Goal: Transaction & Acquisition: Purchase product/service

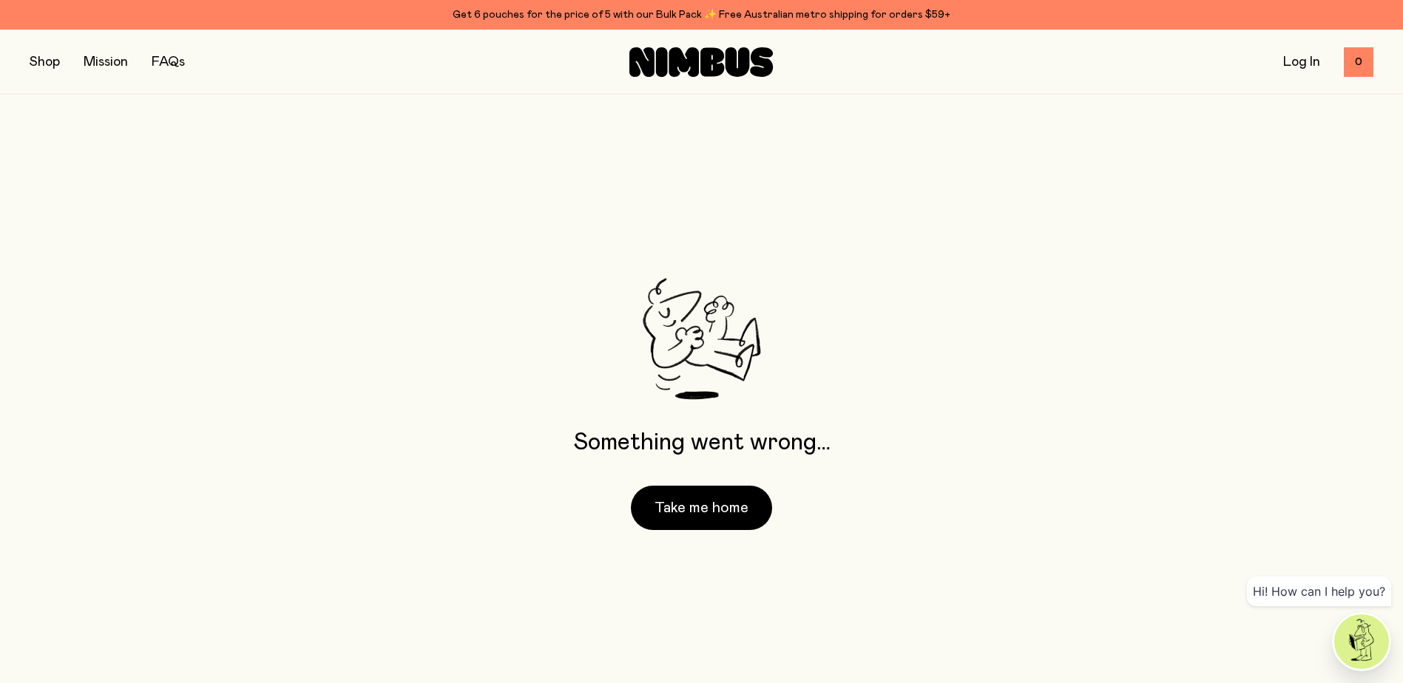
click at [55, 59] on button "button" at bounding box center [45, 62] width 30 height 21
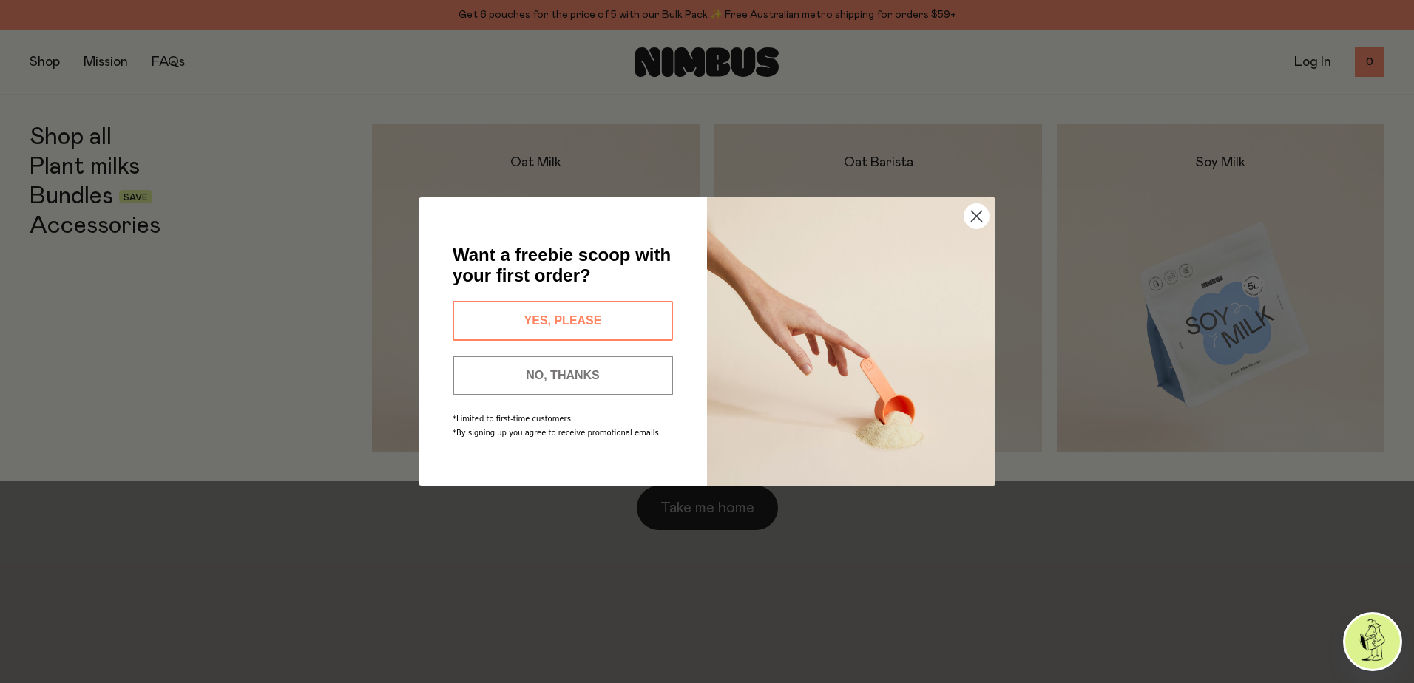
click at [964, 215] on icon "Close dialog" at bounding box center [977, 216] width 26 height 26
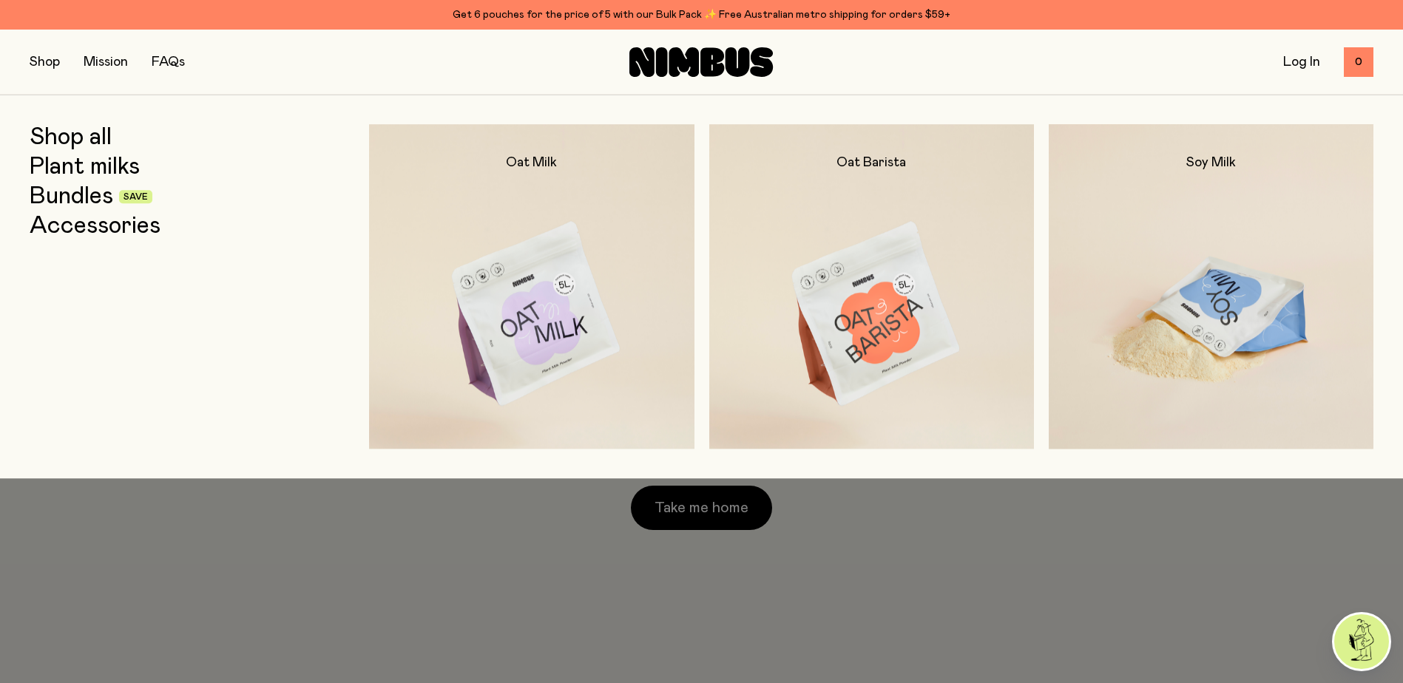
click at [1317, 303] on img at bounding box center [1211, 315] width 325 height 382
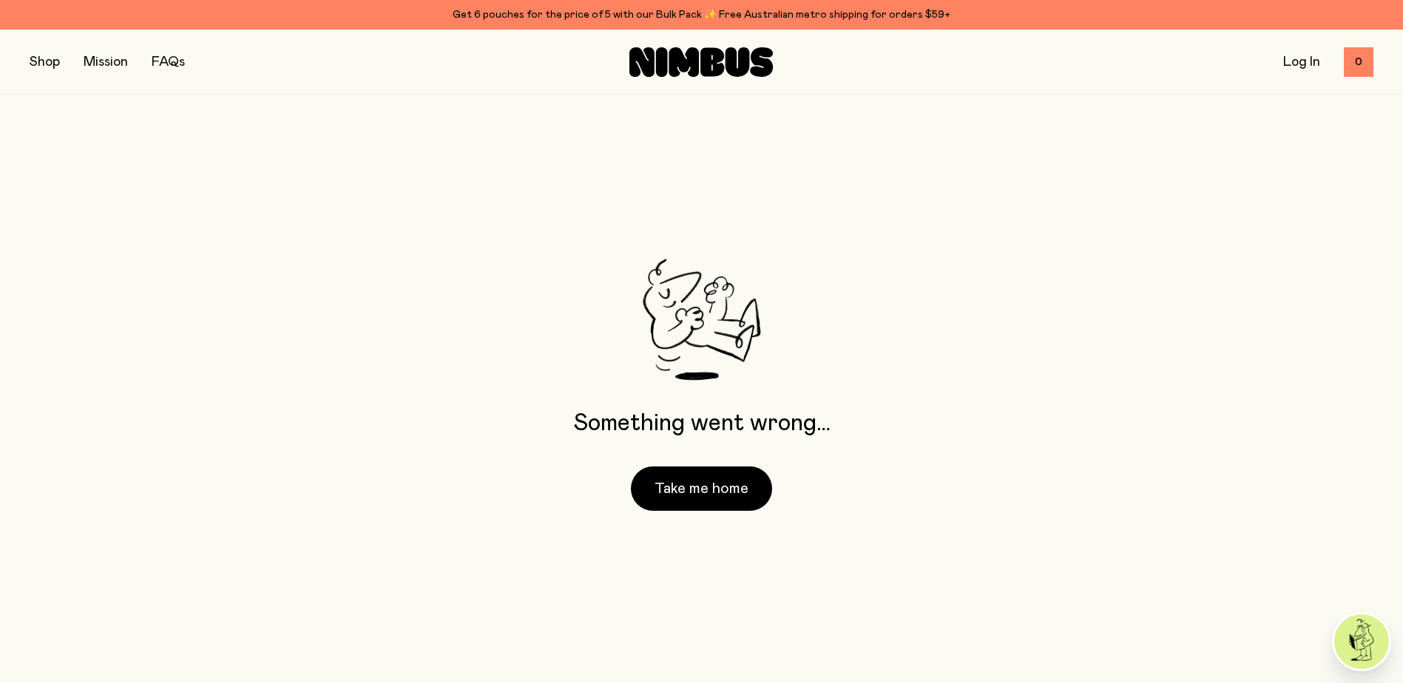
scroll to position [30, 0]
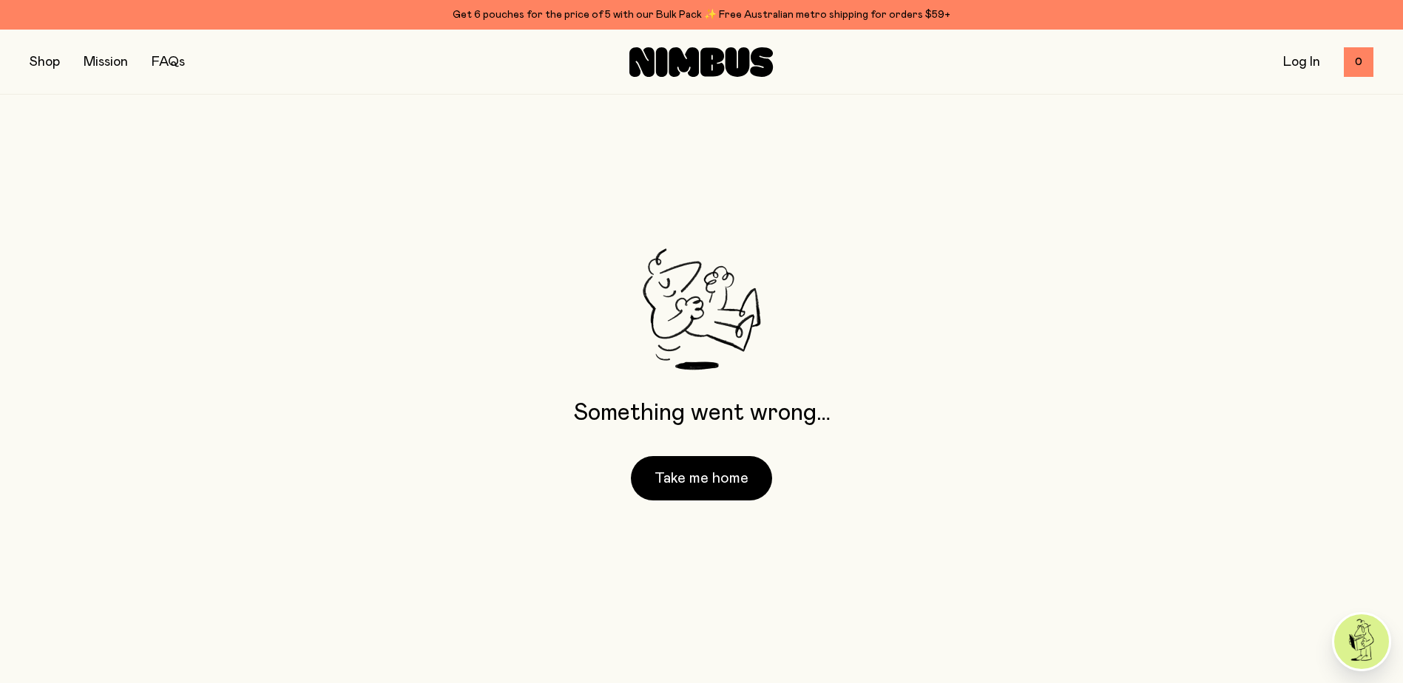
click at [47, 65] on button "button" at bounding box center [45, 62] width 30 height 21
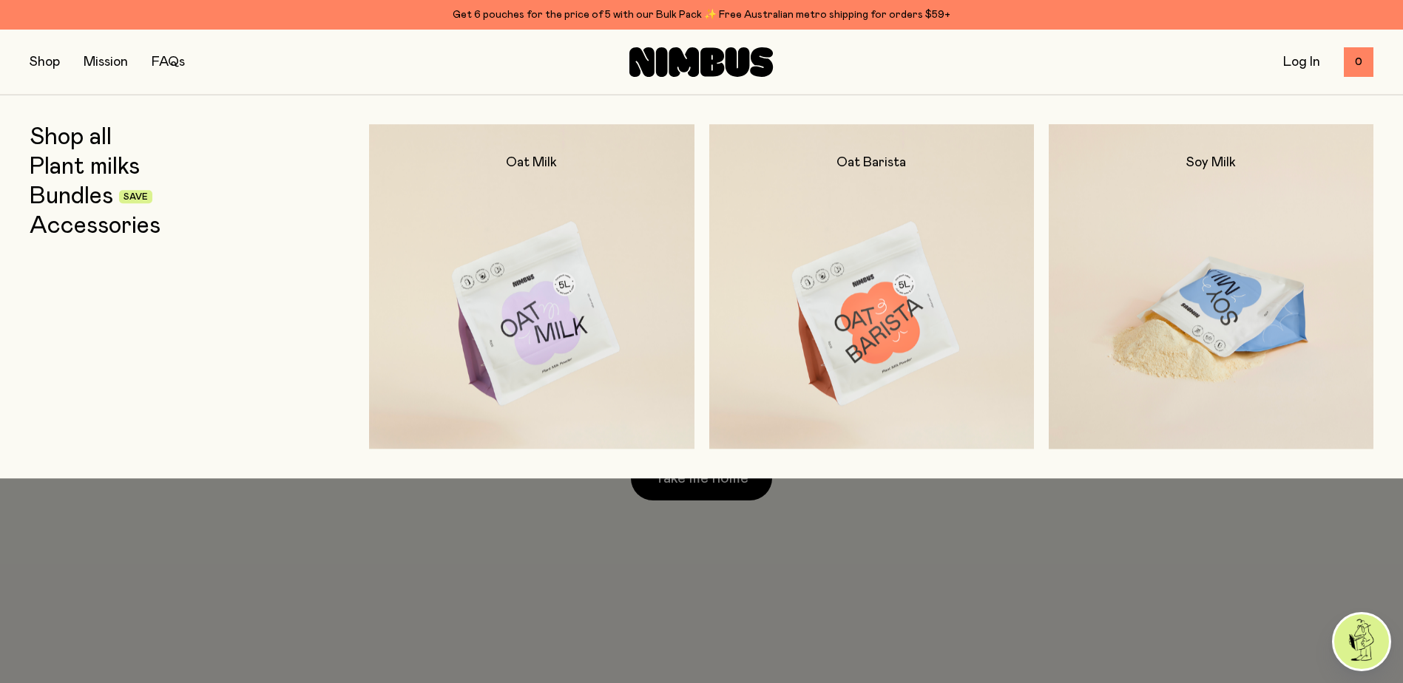
click at [1228, 155] on h2 "Soy Milk" at bounding box center [1211, 163] width 50 height 18
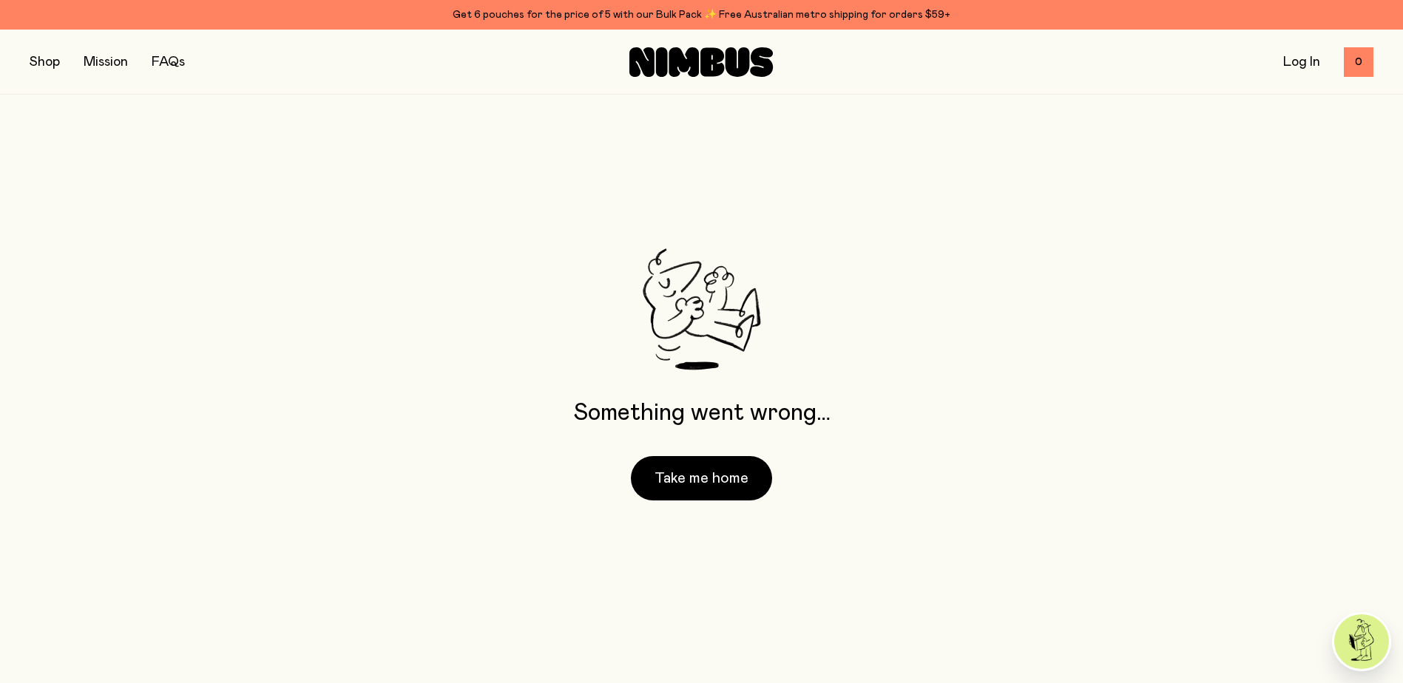
scroll to position [0, 0]
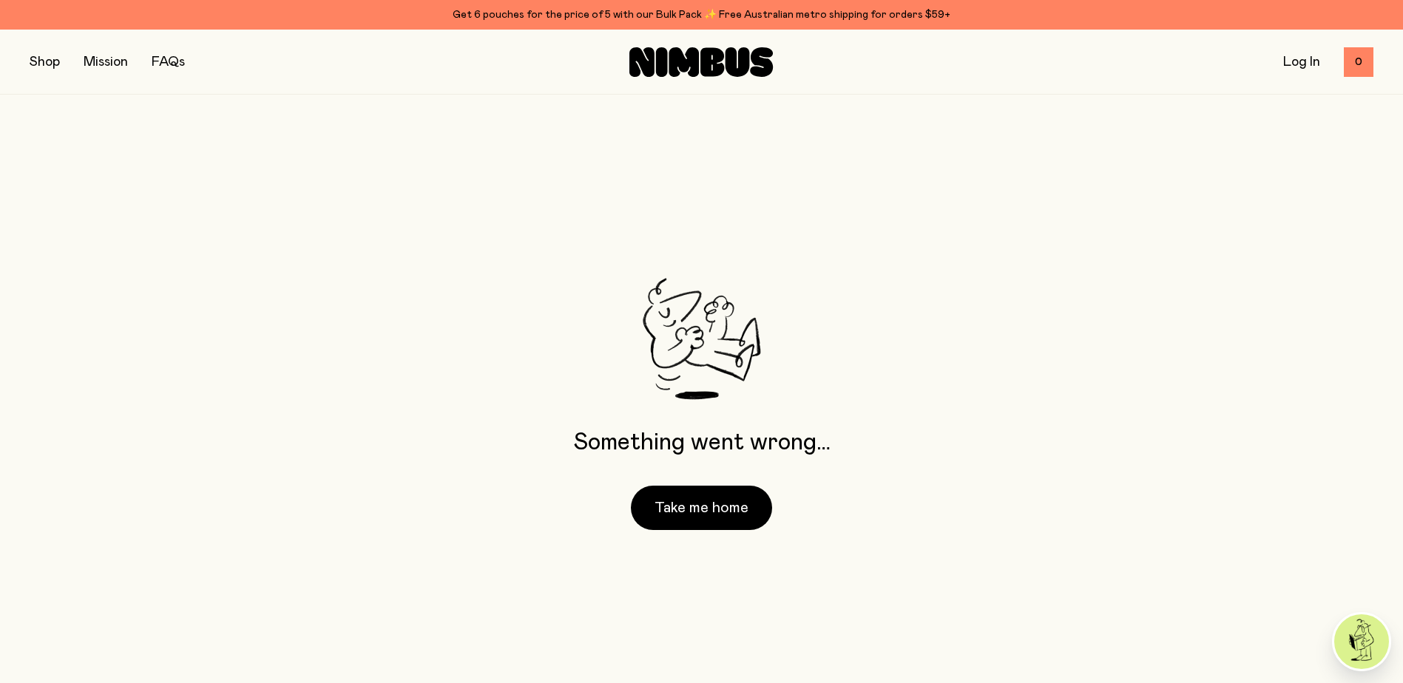
click at [676, 74] on icon at bounding box center [684, 62] width 30 height 30
